Goal: Navigation & Orientation: Understand site structure

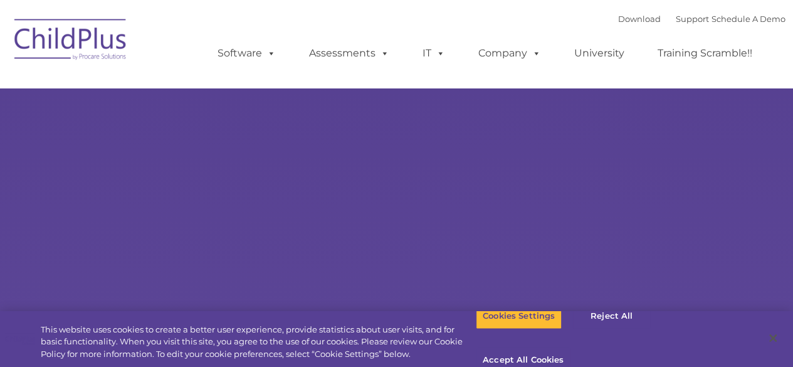
type input ""
select select "MEDIUM"
click at [13, 47] on img at bounding box center [70, 41] width 125 height 63
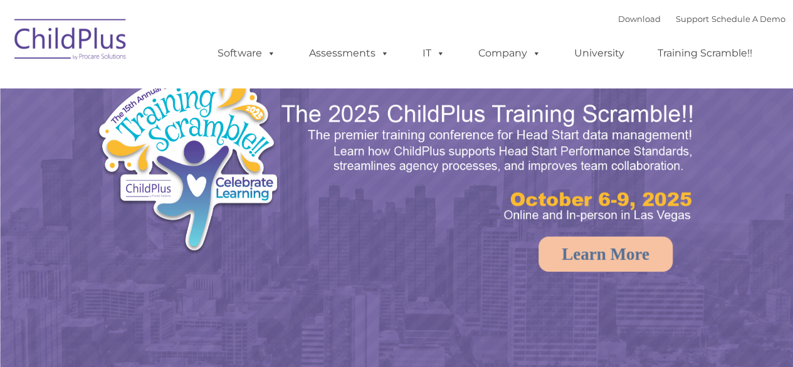
select select "MEDIUM"
